Goal: Task Accomplishment & Management: Manage account settings

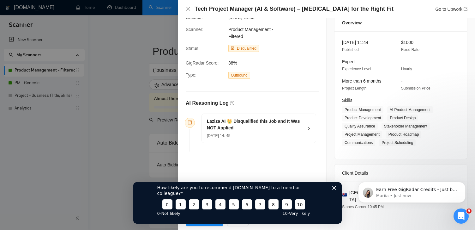
scroll to position [13, 0]
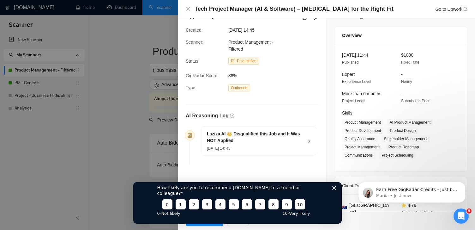
click at [335, 189] on icon "Close survey" at bounding box center [334, 187] width 4 height 4
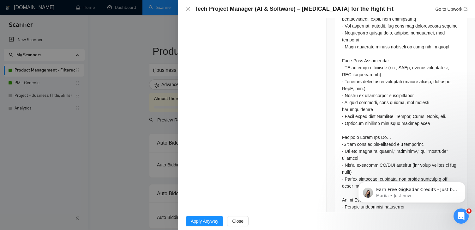
scroll to position [400, 0]
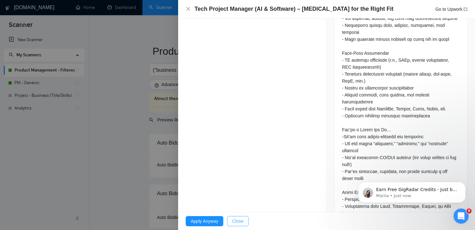
click at [245, 219] on button "Close" at bounding box center [237, 221] width 21 height 10
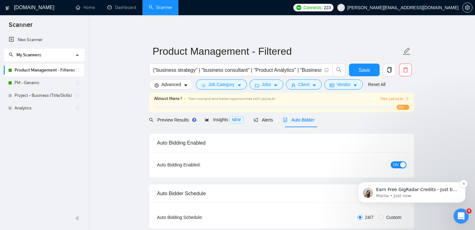
click at [402, 193] on p "Mariia • Just now" at bounding box center [416, 196] width 81 height 6
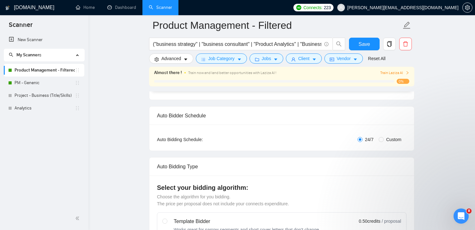
scroll to position [84, 0]
click at [52, 97] on link "Project - Business (Title/Skills)" at bounding box center [45, 95] width 60 height 13
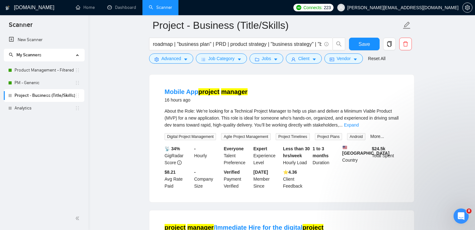
scroll to position [331, 0]
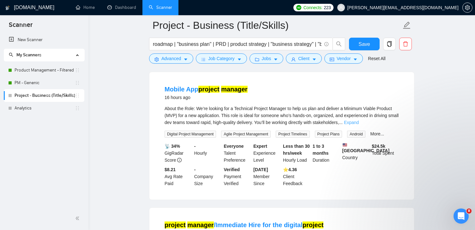
click at [359, 125] on link "Expand" at bounding box center [351, 122] width 15 height 5
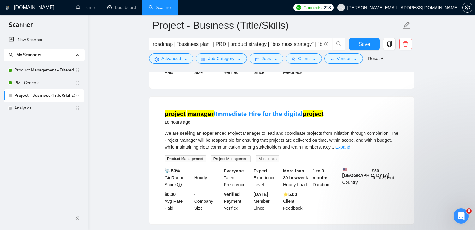
scroll to position [500, 0]
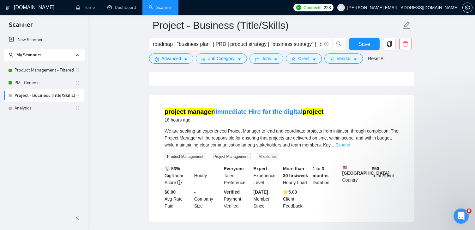
click at [350, 147] on link "Expand" at bounding box center [342, 144] width 15 height 5
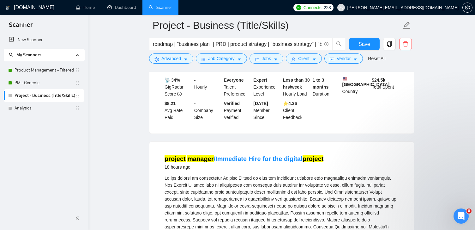
scroll to position [456, 0]
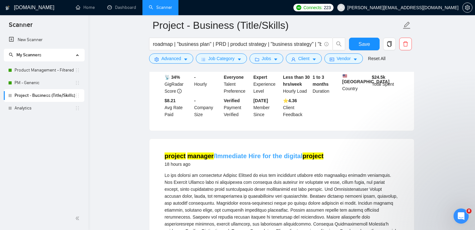
click at [239, 159] on link "project manager /Immediate Hire for the digital project" at bounding box center [244, 155] width 159 height 7
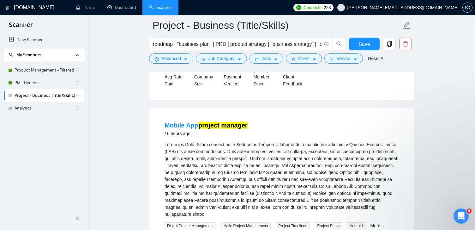
scroll to position [295, 0]
click at [223, 128] on mark "manager" at bounding box center [234, 125] width 26 height 7
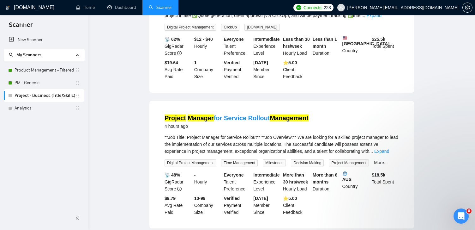
scroll to position [0, 0]
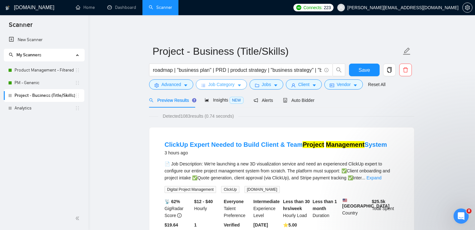
click at [234, 85] on span "Job Category" at bounding box center [221, 84] width 26 height 7
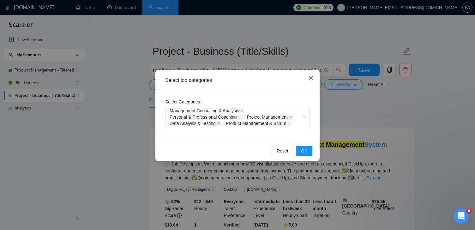
click at [310, 76] on icon "close" at bounding box center [311, 77] width 5 height 5
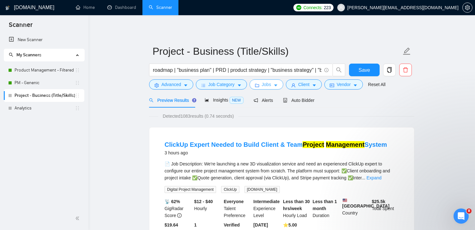
click at [271, 87] on span "Jobs" at bounding box center [266, 84] width 9 height 7
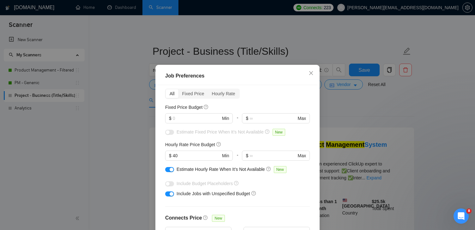
scroll to position [28, 0]
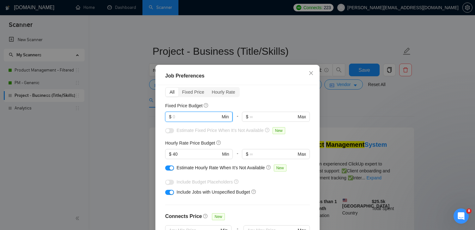
click at [206, 116] on input "text" at bounding box center [197, 116] width 48 height 7
type input "1000"
click at [186, 134] on div "Estimate Fixed Price When It’s Not Available New" at bounding box center [237, 132] width 145 height 10
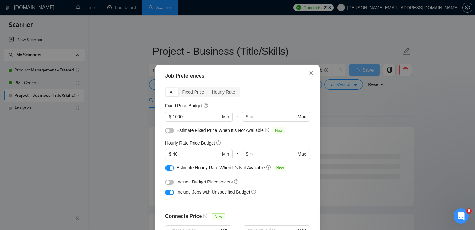
click at [190, 129] on span "Estimate Fixed Price When It’s Not Available" at bounding box center [220, 130] width 87 height 5
click at [165, 132] on div at bounding box center [169, 130] width 9 height 7
click at [170, 131] on button "button" at bounding box center [169, 130] width 9 height 5
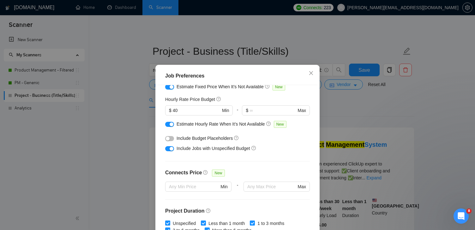
scroll to position [104, 0]
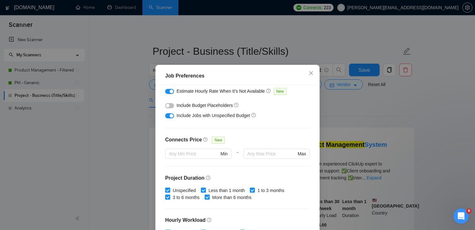
click at [170, 105] on button "button" at bounding box center [169, 105] width 9 height 5
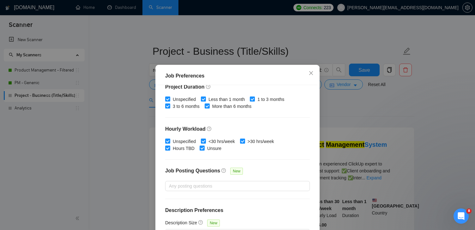
scroll to position [44, 0]
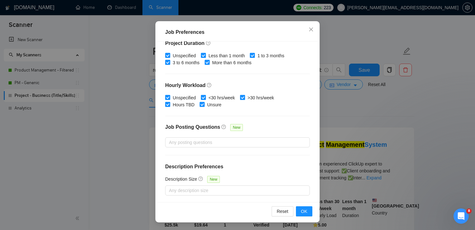
click at [244, 95] on input ">30 hrs/week" at bounding box center [242, 97] width 4 height 4
checkbox input "false"
click at [302, 208] on span "OK" at bounding box center [304, 210] width 6 height 7
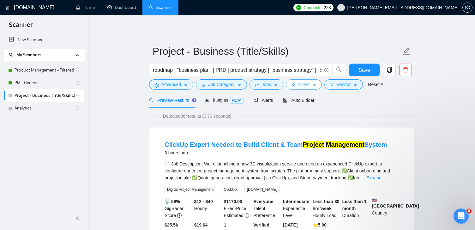
click at [295, 84] on icon "user" at bounding box center [293, 85] width 4 height 4
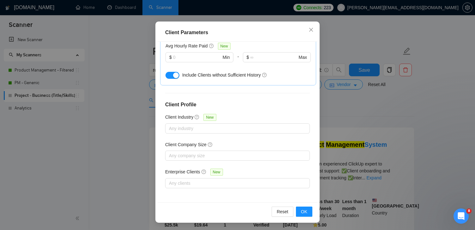
scroll to position [44, 0]
click at [305, 209] on span "OK" at bounding box center [304, 210] width 6 height 7
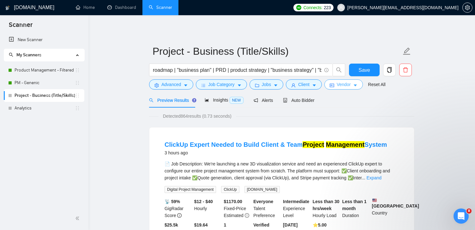
click at [341, 84] on span "Vendor" at bounding box center [344, 84] width 14 height 7
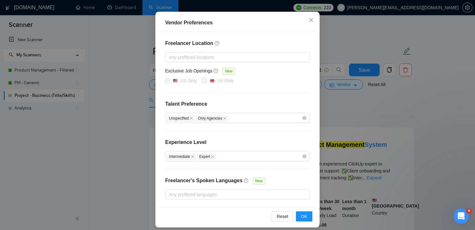
scroll to position [63, 0]
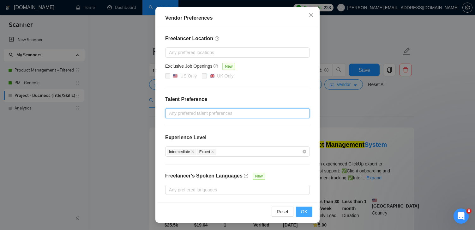
click at [300, 208] on button "OK" at bounding box center [304, 211] width 16 height 10
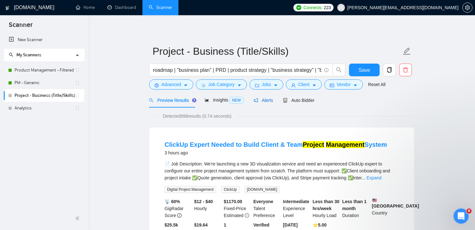
click at [264, 101] on span "Alerts" at bounding box center [264, 100] width 20 height 5
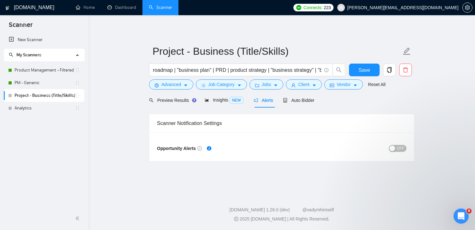
click at [396, 148] on button "OFF" at bounding box center [398, 148] width 18 height 7
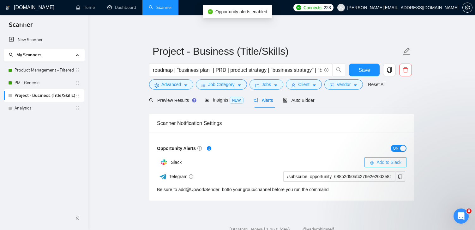
click at [385, 162] on span "Add to Slack" at bounding box center [388, 162] width 25 height 7
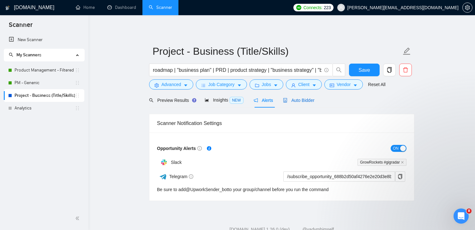
click at [311, 102] on span "Auto Bidder" at bounding box center [298, 100] width 31 height 5
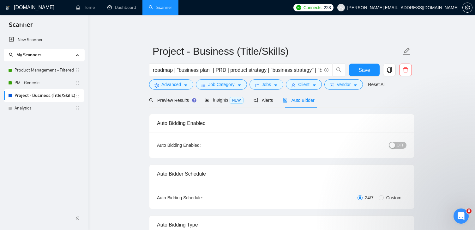
click at [398, 145] on span "OFF" at bounding box center [401, 144] width 8 height 7
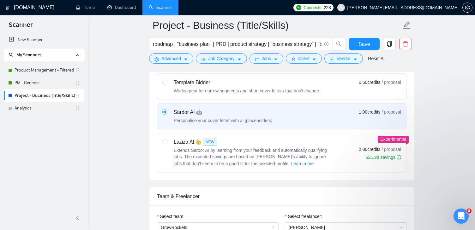
scroll to position [203, 0]
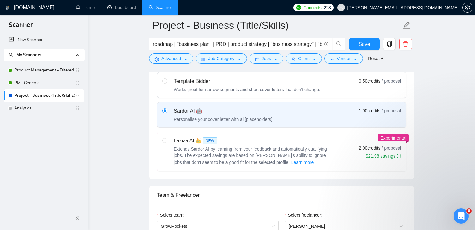
click at [266, 145] on div "Laziza AI 👑 NEW Extends Sardor AI by learning from your feedback and automatica…" at bounding box center [253, 151] width 158 height 29
click at [167, 142] on input "radio" at bounding box center [164, 140] width 4 height 4
radio input "true"
radio input "false"
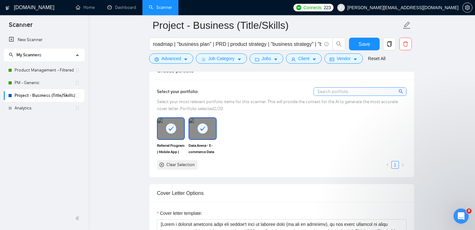
scroll to position [576, 0]
click at [333, 93] on input at bounding box center [360, 92] width 92 height 8
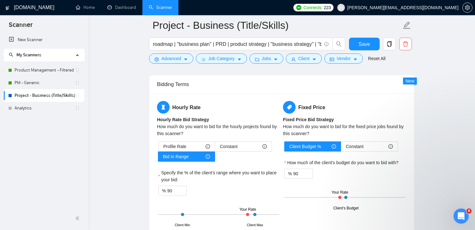
scroll to position [973, 0]
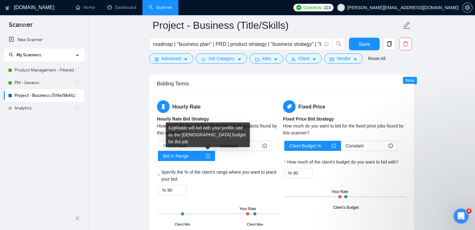
click at [201, 145] on div "Profile Rate" at bounding box center [186, 145] width 47 height 9
click at [159, 147] on input "Profile Rate" at bounding box center [159, 147] width 0 height 0
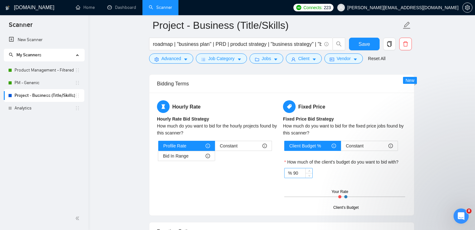
click at [302, 170] on input "90" at bounding box center [302, 172] width 19 height 9
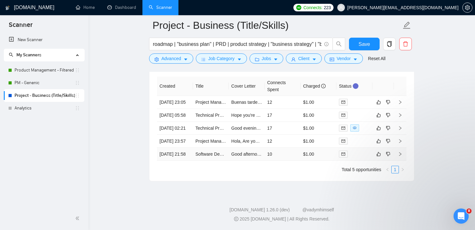
scroll to position [1681, 0]
type input "99"
click at [368, 44] on span "Save" at bounding box center [363, 44] width 11 height 8
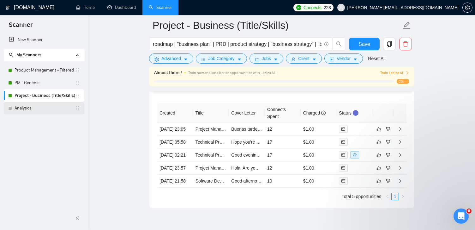
click at [30, 106] on link "Analytics" at bounding box center [45, 108] width 60 height 13
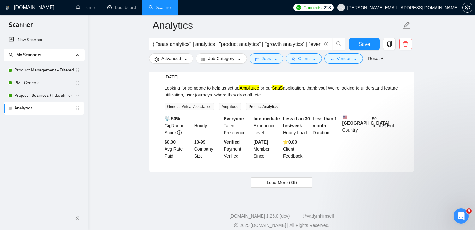
scroll to position [1336, 0]
